Goal: Transaction & Acquisition: Obtain resource

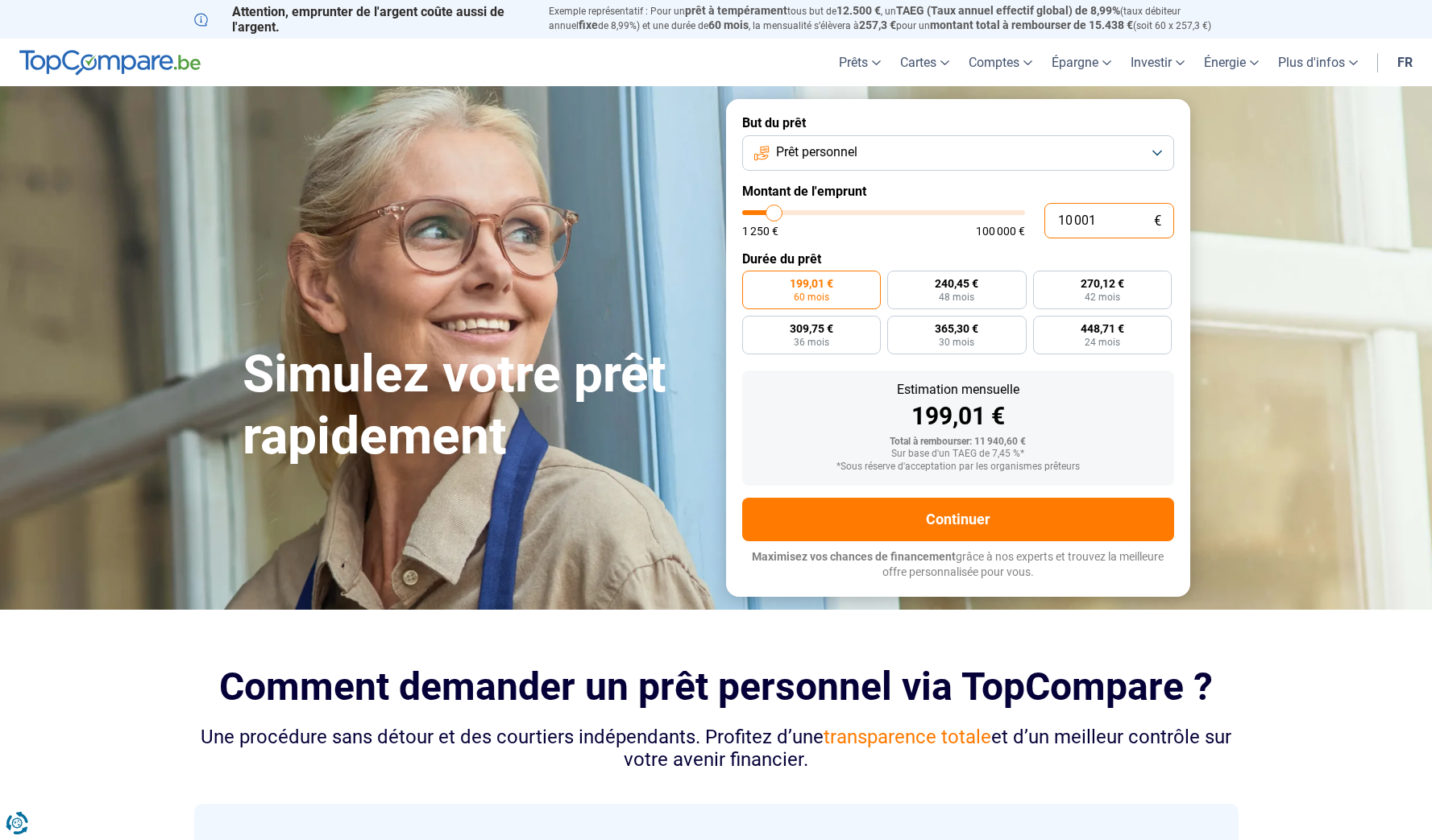
drag, startPoint x: 1119, startPoint y: 221, endPoint x: 959, endPoint y: 226, distance: 160.1
click at [959, 226] on div "10 001 € 1 250 € 100 000 €" at bounding box center [958, 221] width 432 height 35
type input "2"
type input "1250"
type input "25"
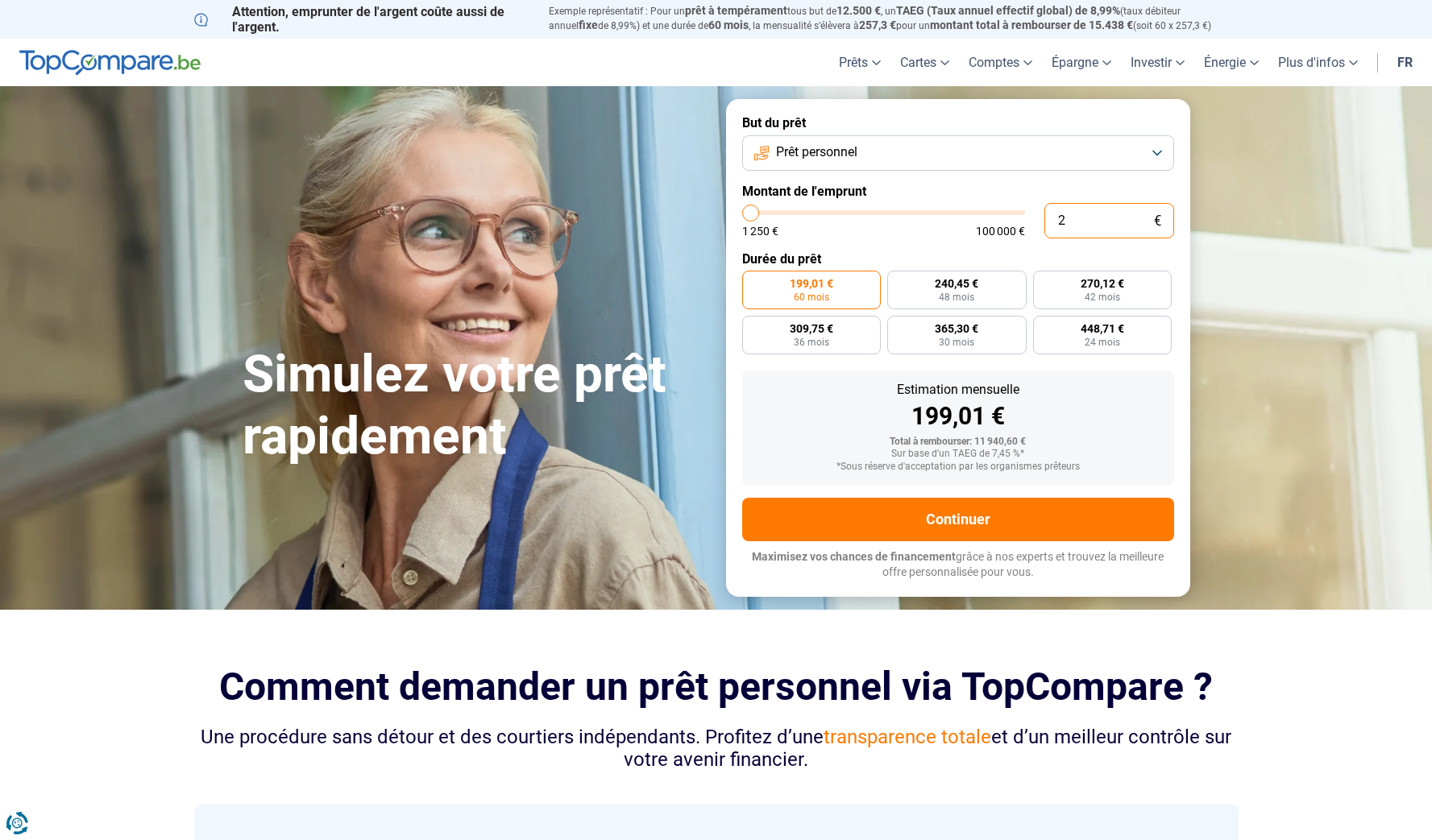
type input "1250"
type input "250"
type input "1250"
type input "2 500"
type input "2500"
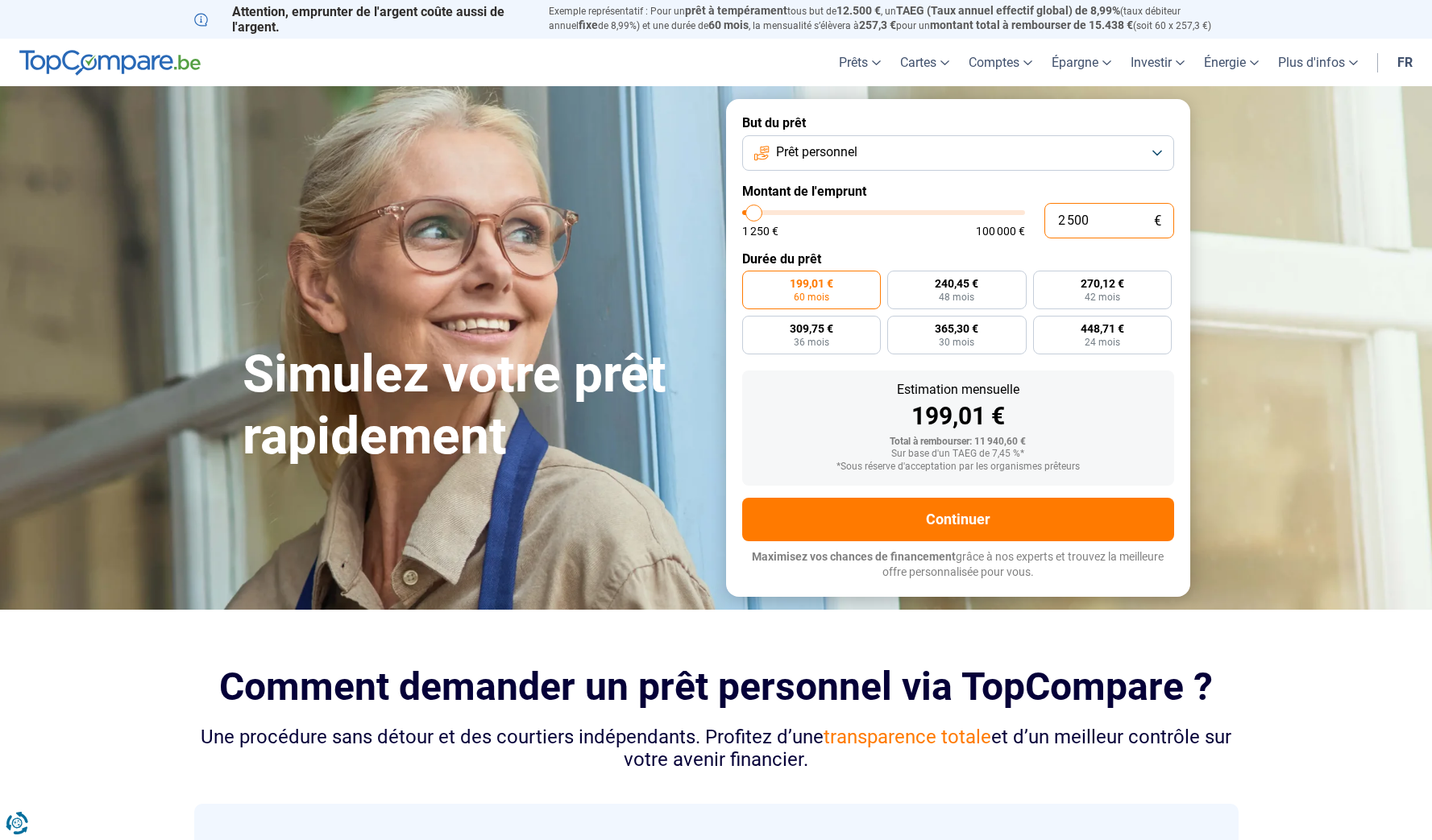
type input "25 000"
type input "25000"
radio input "false"
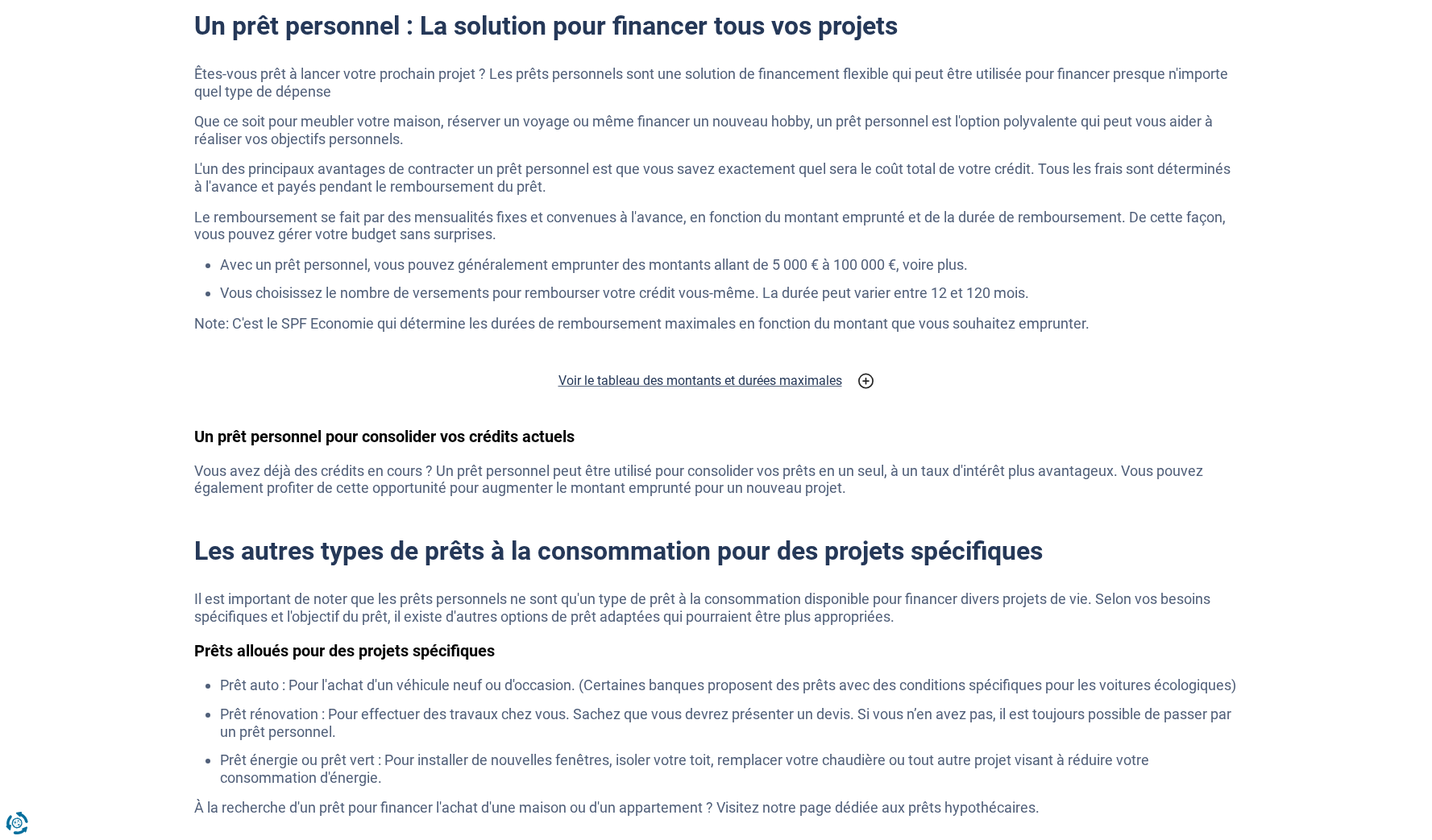
scroll to position [2692, 0]
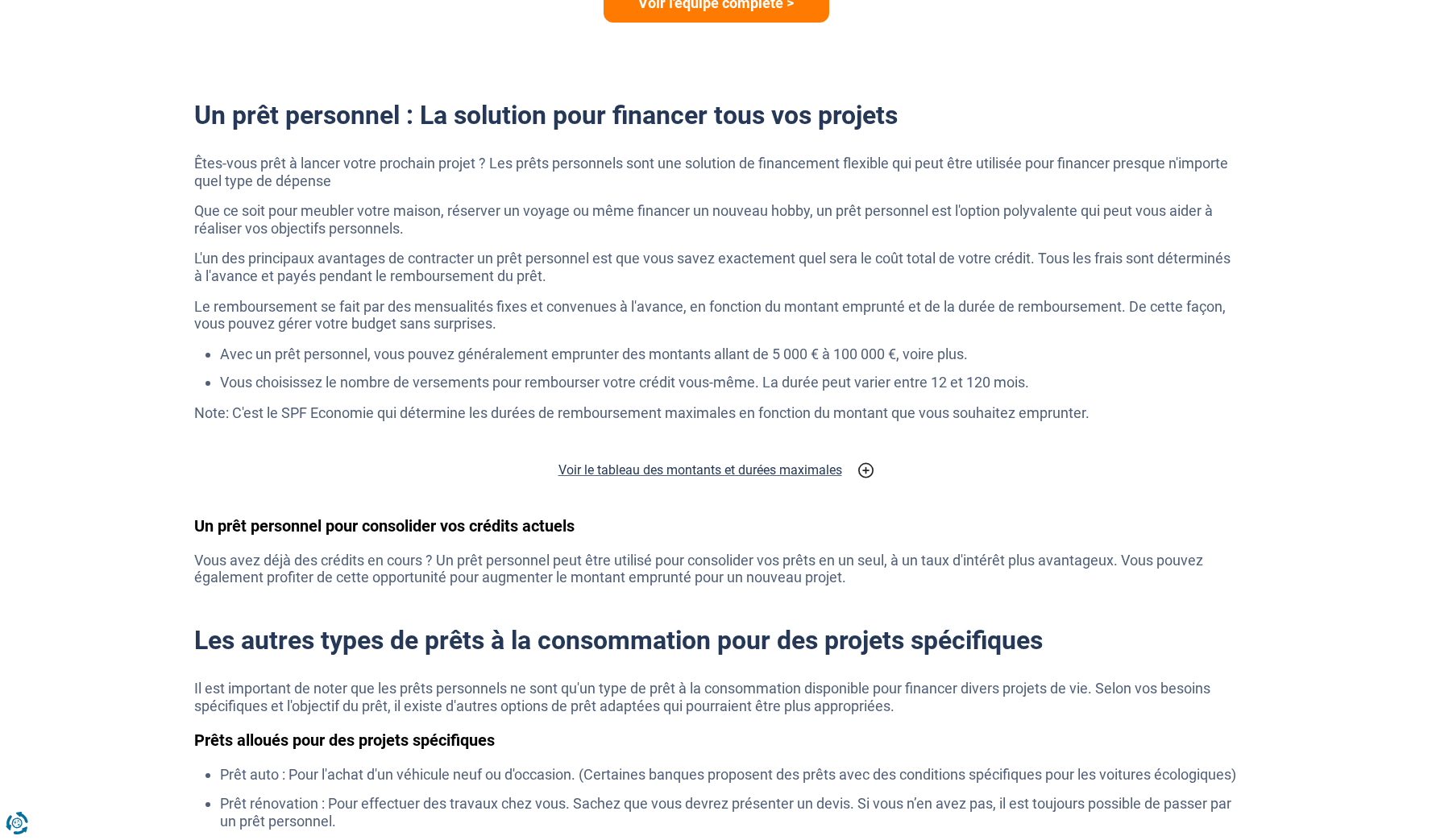
click at [803, 461] on h2 "Voir le tableau des montants et durées maximales" at bounding box center [700, 470] width 283 height 19
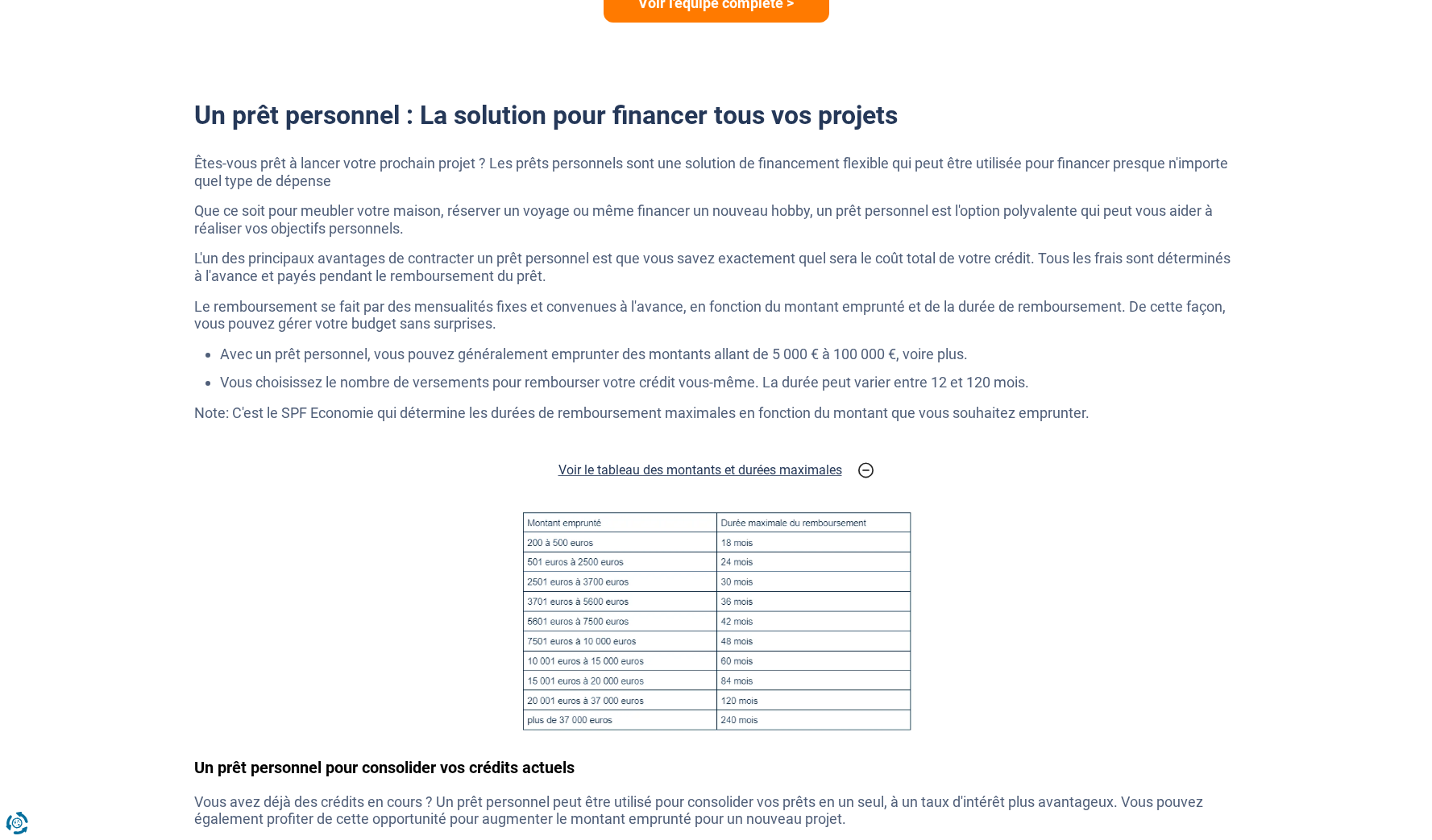
drag, startPoint x: 758, startPoint y: 710, endPoint x: 736, endPoint y: 710, distance: 22.0
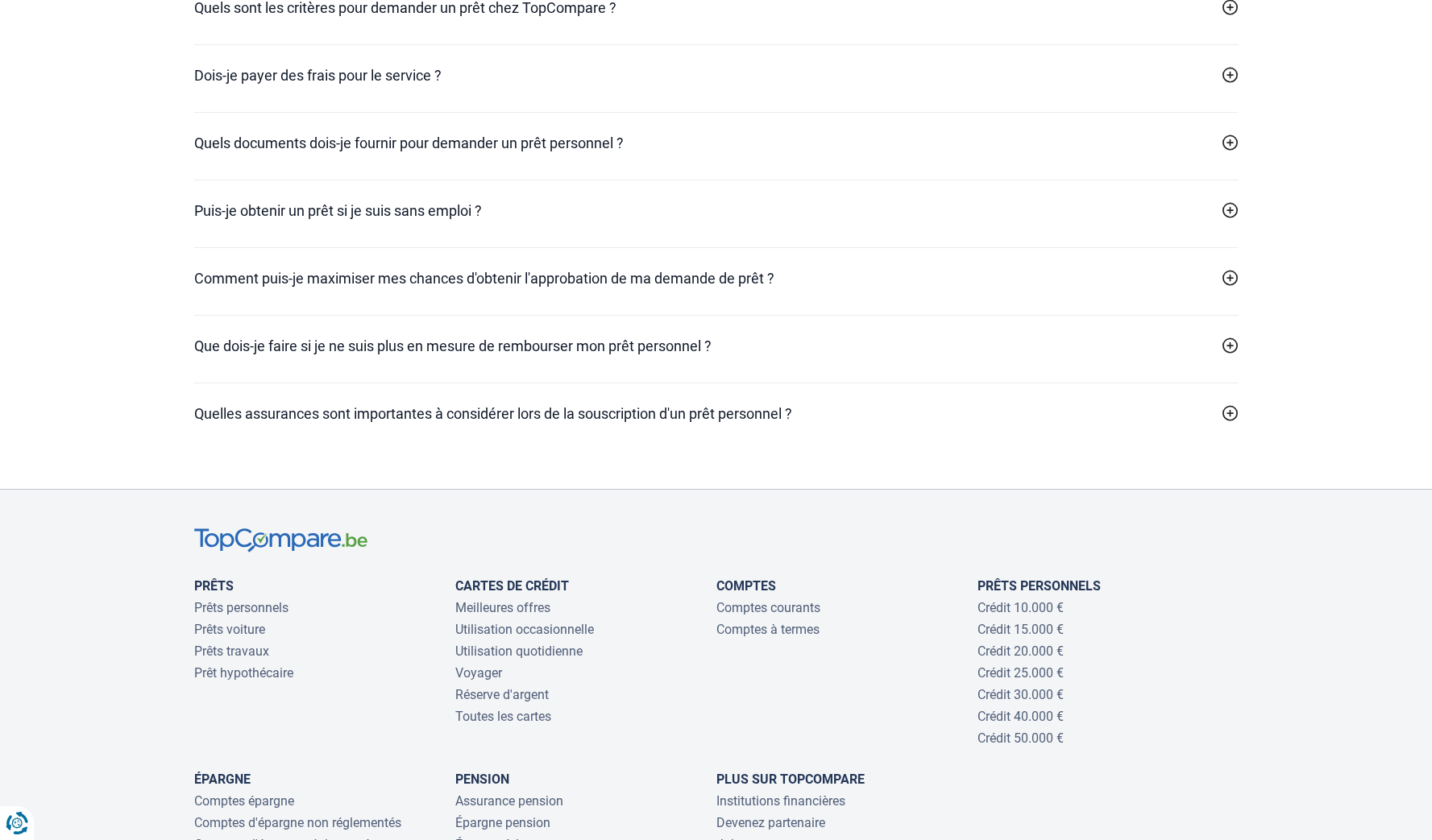
scroll to position [5422, 0]
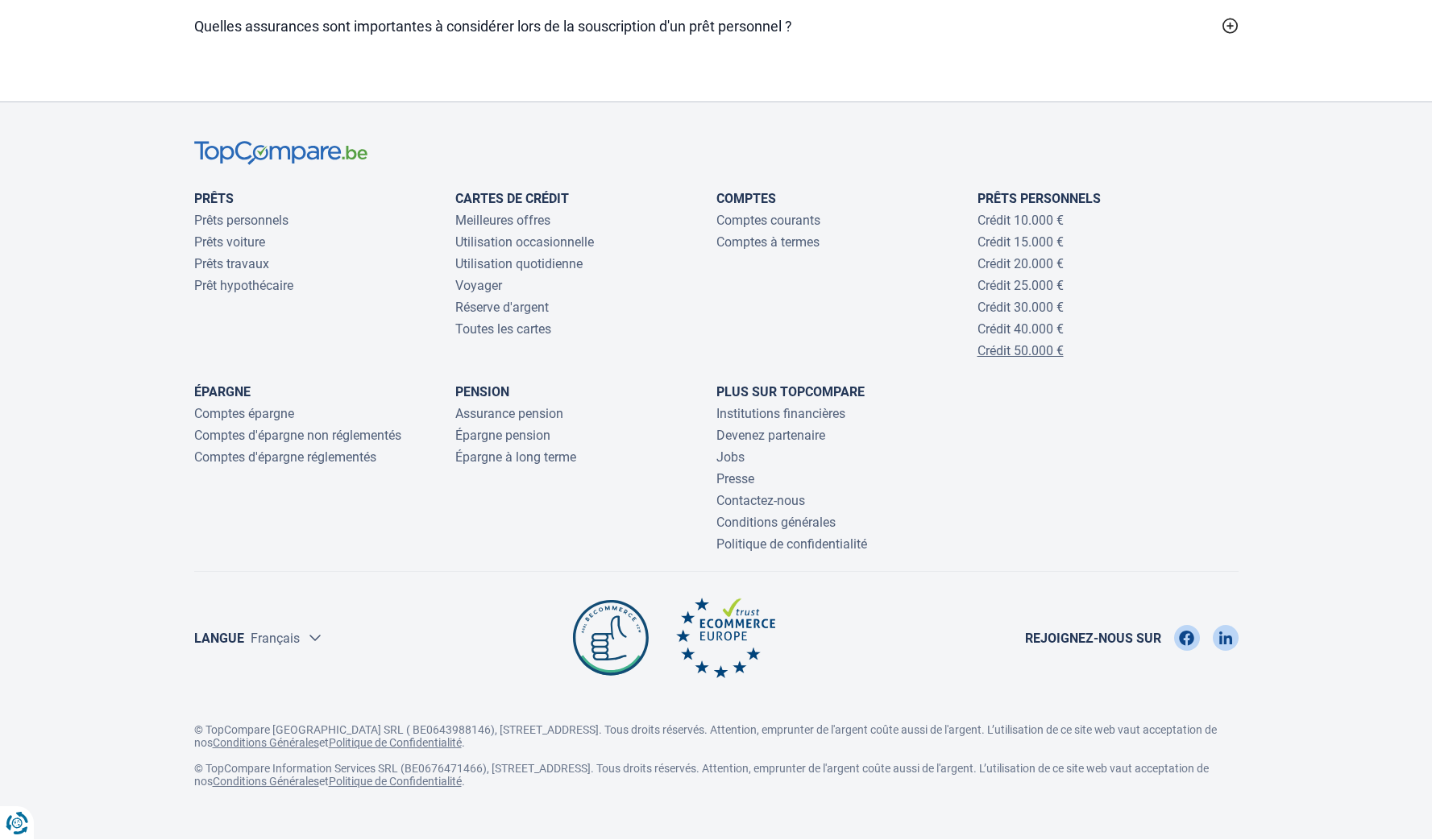
click at [1022, 344] on link "Crédit 50.000 €" at bounding box center [1020, 351] width 86 height 15
